Goal: Transaction & Acquisition: Purchase product/service

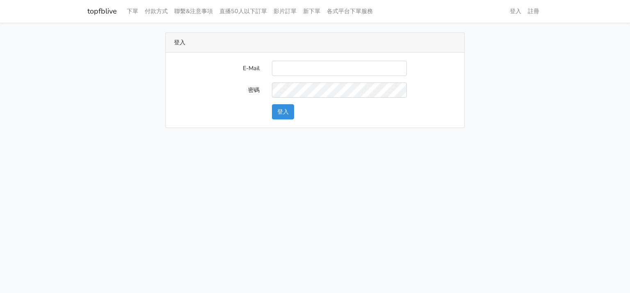
click at [339, 67] on input "E-Mail" at bounding box center [339, 68] width 135 height 15
type input "will@popola.co"
click at [276, 119] on div "E-Mail will@popola.co 密碼 登入" at bounding box center [315, 90] width 299 height 75
click at [289, 115] on button "登入" at bounding box center [283, 111] width 22 height 15
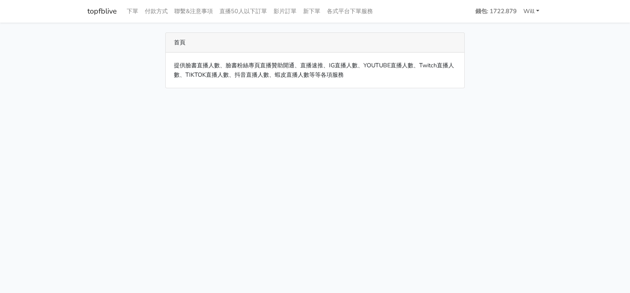
click at [525, 8] on link "Will" at bounding box center [531, 11] width 23 height 16
click at [349, 13] on link "各式平台下單服務" at bounding box center [350, 11] width 53 height 16
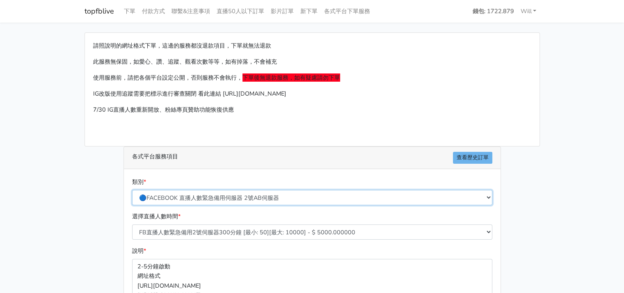
click at [319, 195] on select "🔵FACEBOOK 直播人數緊急備用伺服器 2號AB伺服器 🔵FACEBOOK 網軍專用貼文留言 安全保密 🔵9/30 FACEBOOK 直播人數緩慢進場緩慢…" at bounding box center [312, 197] width 360 height 15
select select "🌕IG 愛心 粉絲追蹤 影片觀看次數 短影片觀看次數"
click at [132, 190] on select "🔵FACEBOOK 直播人數緊急備用伺服器 2號AB伺服器 🔵FACEBOOK 網軍專用貼文留言 安全保密 🔵9/30 FACEBOOK 直播人數緩慢進場緩慢…" at bounding box center [312, 197] width 360 height 15
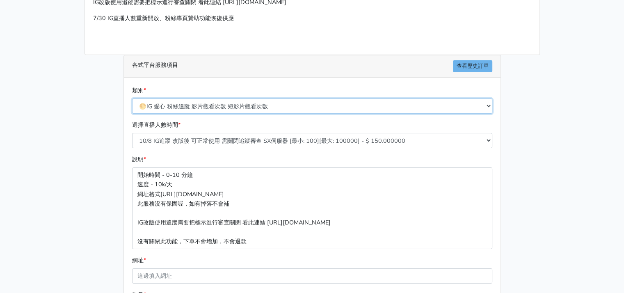
scroll to position [123, 0]
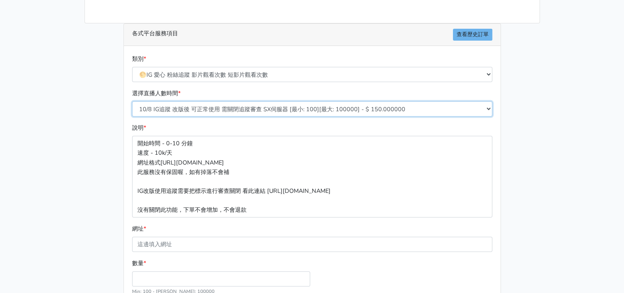
click at [301, 101] on select "10/8 IG追蹤 改版後 可正常使用 需關閉追蹤審查 SX伺服器 [最小: 100][最大: 100000] - $ 150.000000 IG貼文留言 J…" at bounding box center [312, 108] width 360 height 15
click at [303, 108] on select "10/8 IG追蹤 改版後 可正常使用 需關閉追蹤審查 SX伺服器 [最小: 100][最大: 100000] - $ 150.000000 IG貼文留言 J…" at bounding box center [312, 108] width 360 height 15
select select "630"
click at [132, 101] on select "10/8 IG追蹤 改版後 可正常使用 需關閉追蹤審查 SX伺服器 [最小: 100][最大: 100000] - $ 150.000000 IG貼文留言 J…" at bounding box center [312, 108] width 360 height 15
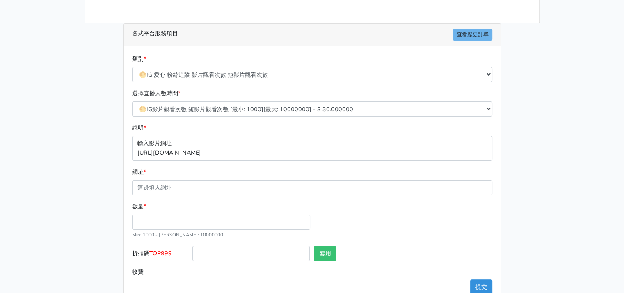
click at [224, 152] on p "輸入影片網址 https://www.instagram.com/reel/DEBJDLB/" at bounding box center [312, 148] width 360 height 25
click at [194, 183] on input "網址 *" at bounding box center [312, 187] width 360 height 15
type input "https://www.instagram.com/reel/DOLKVddjzz0/?igsh=aHN0NzF5bnU0NHdl"
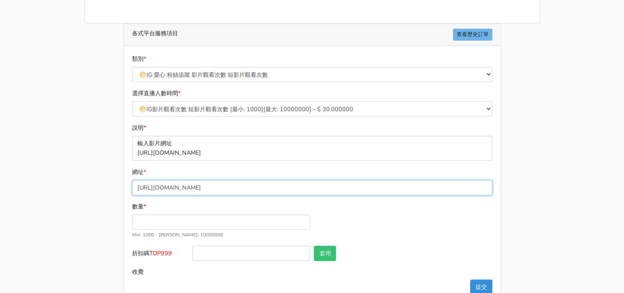
click at [251, 183] on input "https://www.instagram.com/reel/DOLKVddjzz0/?igsh=aHN0NzF5bnU0NHdl" at bounding box center [312, 187] width 360 height 15
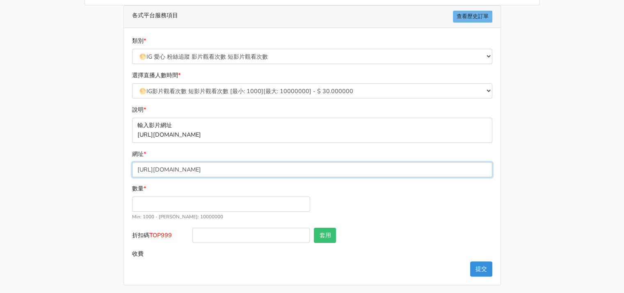
scroll to position [142, 0]
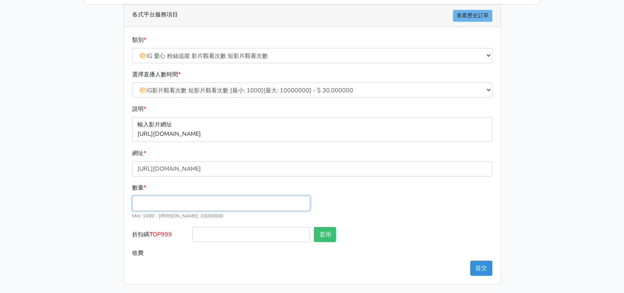
click at [179, 199] on input "數量 *" at bounding box center [221, 203] width 178 height 15
click at [140, 204] on input "1000" at bounding box center [221, 203] width 178 height 15
type input "1675"
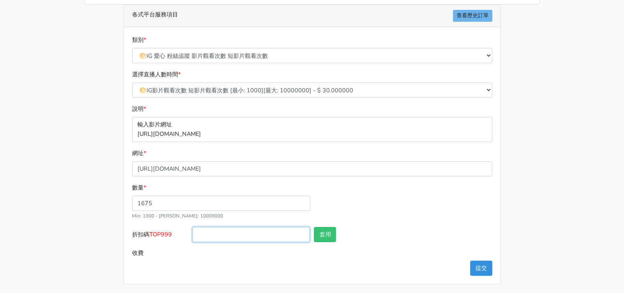
type input "50.250"
click at [253, 234] on input "折扣碼 TOP999" at bounding box center [251, 234] width 117 height 15
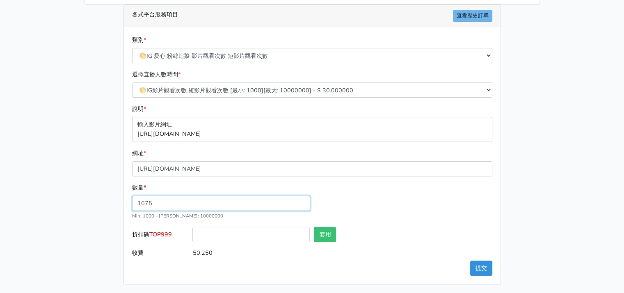
click at [417, 208] on div "數量 * 1675 Min: 1000 - Max: 10000000" at bounding box center [312, 205] width 364 height 44
click at [486, 269] on button "提交" at bounding box center [481, 268] width 22 height 15
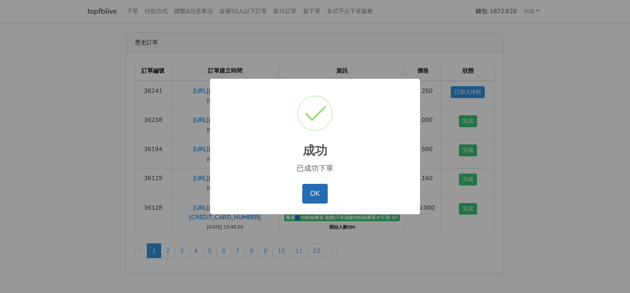
click at [313, 185] on button "OK" at bounding box center [315, 194] width 25 height 20
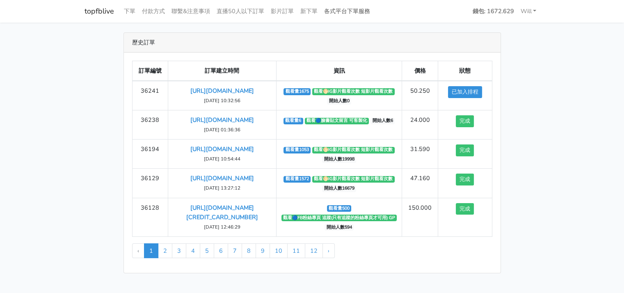
click at [340, 10] on link "各式平台下單服務" at bounding box center [347, 11] width 53 height 16
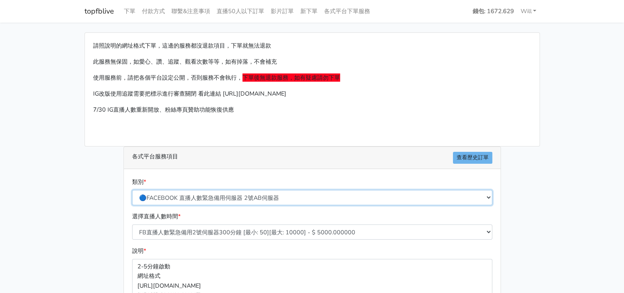
click at [265, 196] on select "🔵FACEBOOK 直播人數緊急備用伺服器 2號AB伺服器 🔵FACEBOOK 網軍專用貼文留言 安全保密 🔵9/30 FACEBOOK 直播人數緩慢進場緩慢…" at bounding box center [312, 197] width 360 height 15
click at [132, 190] on select "🔵FACEBOOK 直播人數緊急備用伺服器 2號AB伺服器 🔵FACEBOOK 網軍專用貼文留言 安全保密 🔵9/30 FACEBOOK 直播人數緩慢進場緩慢…" at bounding box center [312, 197] width 360 height 15
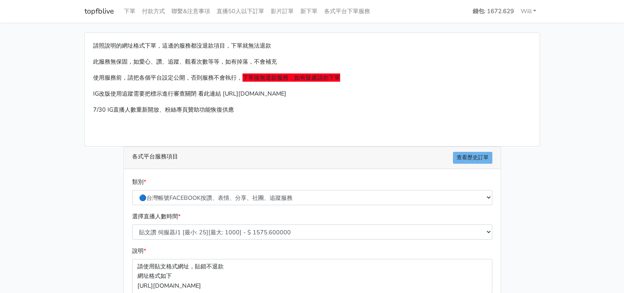
drag, startPoint x: 66, startPoint y: 223, endPoint x: 106, endPoint y: 219, distance: 40.4
click at [66, 223] on main "請照說明的網址格式下單，這邊的服務都沒退款項目，下單就無法退款 此服務無保固，如愛心、讚、追蹤、觀看次數等等，如有掉落，不會補充 使用服務前，請把各個平台設定…" at bounding box center [312, 234] width 624 height 423
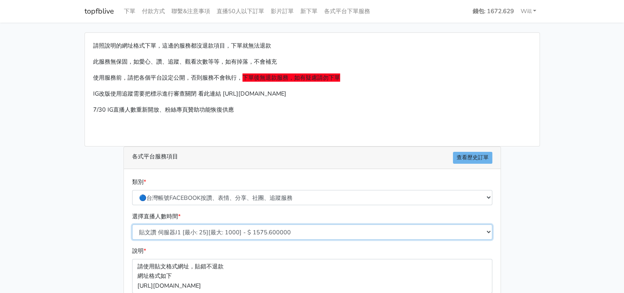
click at [296, 233] on select "貼文讚 伺服器J1 [最小: 25][最大: 1000] - $ 1575.600000 FB粉絲專頁讚 只有讚沒有追蹤 [最小: 100][最大: 1000…" at bounding box center [312, 232] width 360 height 15
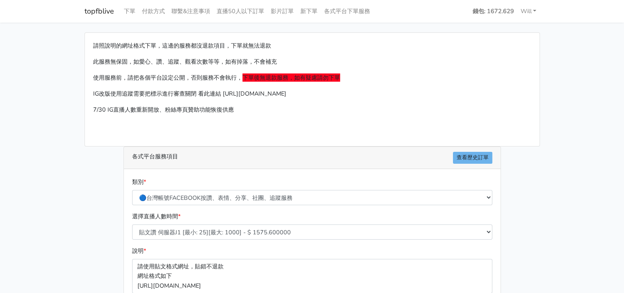
drag, startPoint x: 97, startPoint y: 214, endPoint x: 117, endPoint y: 211, distance: 20.4
click at [97, 214] on div "請照說明的網址格式下單，這邊的服務都沒退款項目，下單就無法退款 此服務無保固，如愛心、讚、追蹤、觀看次數等等，如有掉落，不會補充 使用服務前，請把各個平台設定…" at bounding box center [312, 233] width 468 height 403
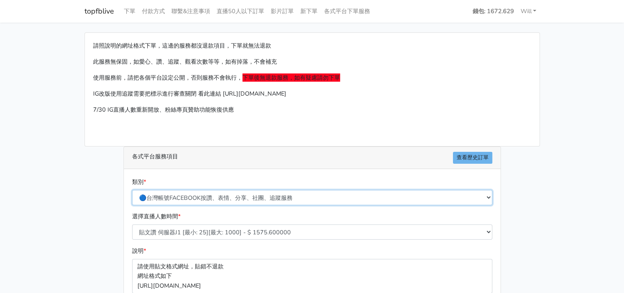
click at [264, 202] on select "🔵FACEBOOK 直播人數緊急備用伺服器 2號AB伺服器 🔵FACEBOOK 網軍專用貼文留言 安全保密 🔵9/30 FACEBOOK 直播人數緩慢進場緩慢…" at bounding box center [312, 197] width 360 height 15
select select "🔵FACEBOOK按讚-追蹤-評論-社團成員-影片觀看-短影片觀看"
click at [132, 190] on select "🔵FACEBOOK 直播人數緊急備用伺服器 2號AB伺服器 🔵FACEBOOK 網軍專用貼文留言 安全保密 🔵9/30 FACEBOOK 直播人數緩慢進場緩慢…" at bounding box center [312, 197] width 360 height 15
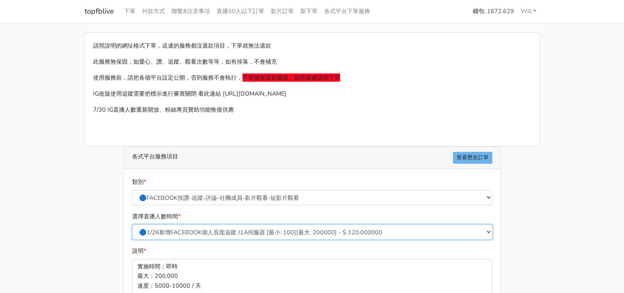
click at [269, 230] on select "🔵1/26新增FACEBOOK個人頁面追蹤 J1A伺服器 [最小: 100][最大: 200000] - $ 120.000000 🔵增加社團成員數 伺服器J…" at bounding box center [312, 232] width 360 height 15
select select "121"
click at [132, 225] on select "🔵1/26新增FACEBOOK個人頁面追蹤 J1A伺服器 [最小: 100][最大: 200000] - $ 120.000000 🔵增加社團成員數 伺服器J…" at bounding box center [312, 232] width 360 height 15
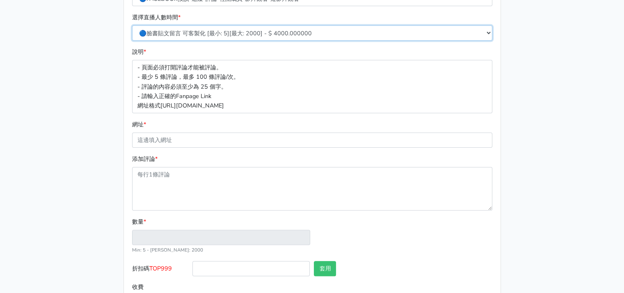
scroll to position [233, 0]
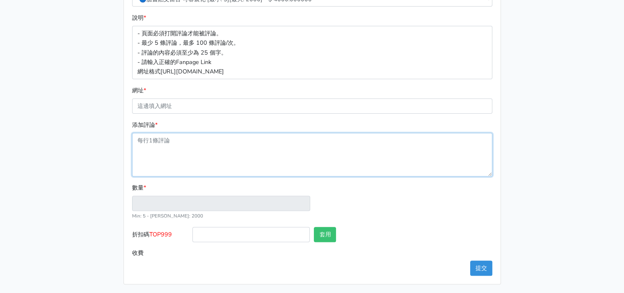
click at [259, 149] on textarea "添加評論 *" at bounding box center [312, 155] width 360 height 44
type textarea "1"
type input "1"
type input "4.000"
type textarea "1"
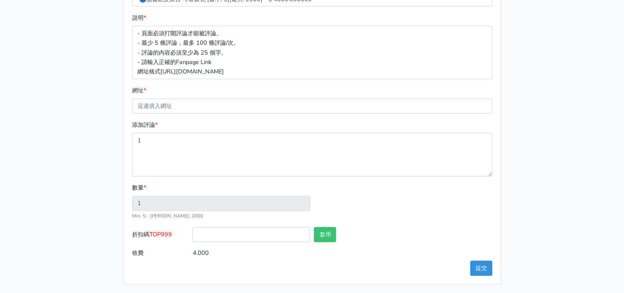
click at [79, 156] on div "請照說明的網址格式下單，這邊的服務都沒退款項目，下單就無法退款 此服務無保固，如愛心、讚、追蹤、觀看次數等等，如有掉落，不會補充 使用服務前，請把各個平台設定…" at bounding box center [312, 41] width 468 height 485
